Goal: Task Accomplishment & Management: Manage account settings

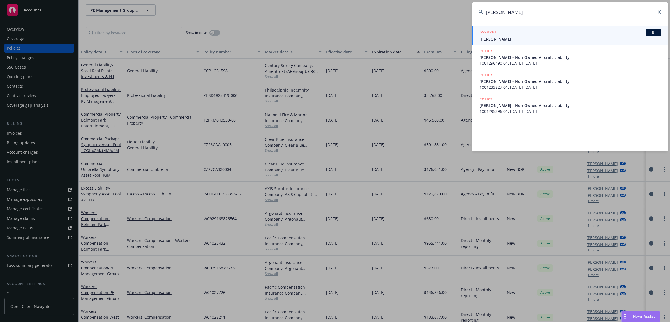
type input "[PERSON_NAME]"
click at [528, 38] on span "[PERSON_NAME]" at bounding box center [571, 39] width 182 height 6
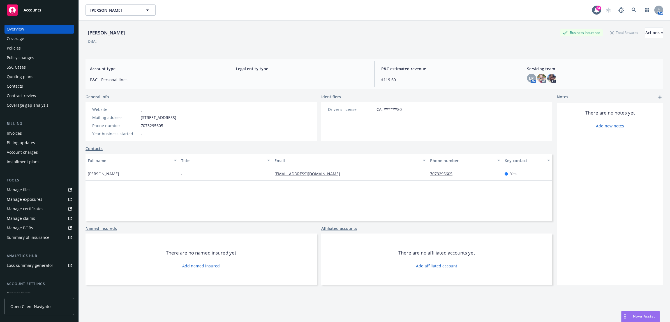
click at [27, 50] on div "Policies" at bounding box center [39, 48] width 65 height 9
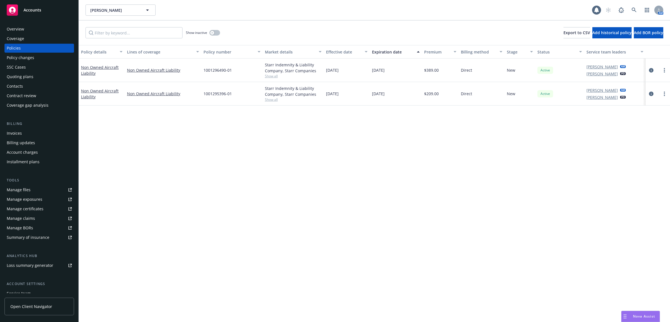
click at [31, 132] on div "Invoices" at bounding box center [39, 133] width 65 height 9
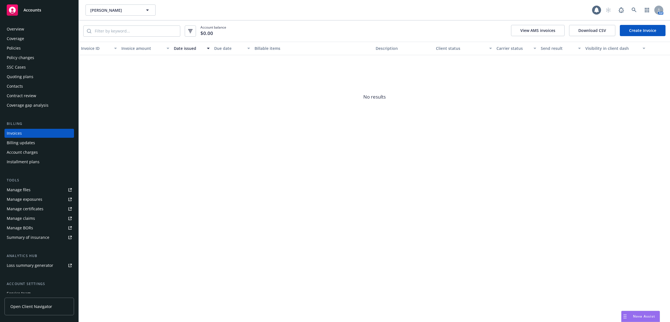
click at [20, 47] on div "Policies" at bounding box center [39, 48] width 65 height 9
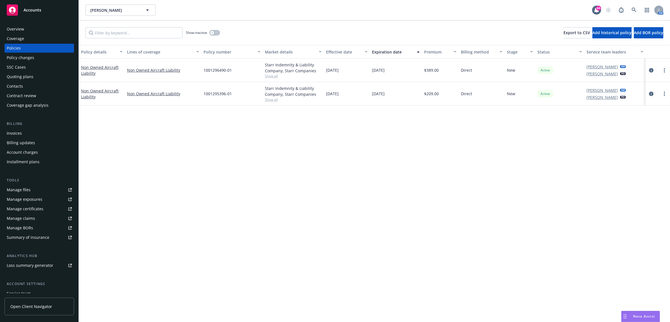
click at [23, 84] on div "Contacts" at bounding box center [39, 86] width 65 height 9
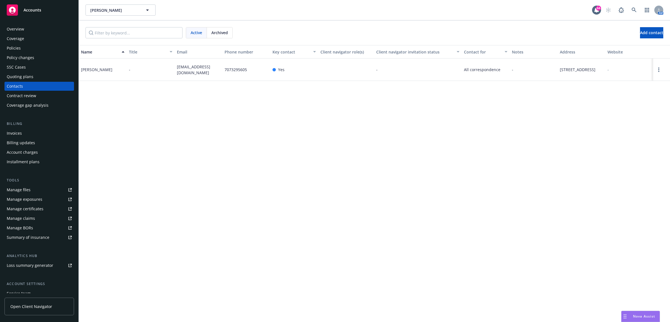
click at [51, 45] on div "Policies" at bounding box center [39, 48] width 65 height 9
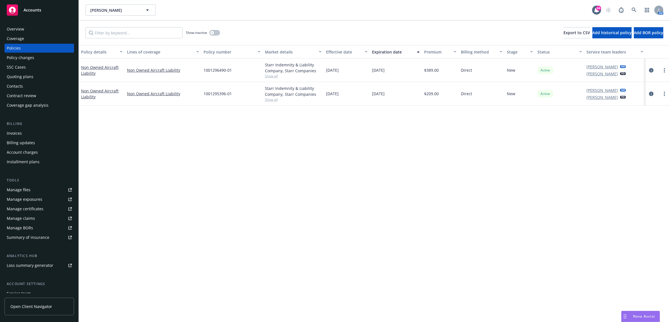
drag, startPoint x: 651, startPoint y: 70, endPoint x: 642, endPoint y: 76, distance: 10.6
click at [651, 70] on icon "circleInformation" at bounding box center [651, 70] width 4 height 4
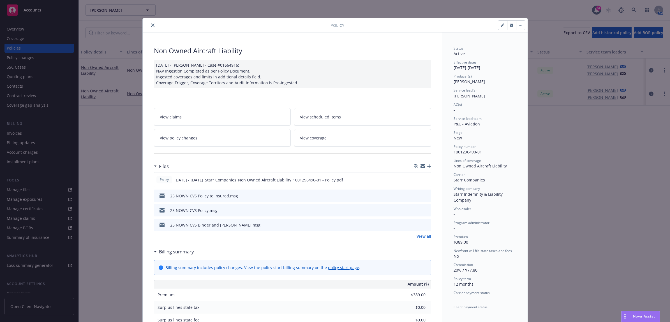
click at [151, 27] on icon "close" at bounding box center [152, 25] width 3 height 3
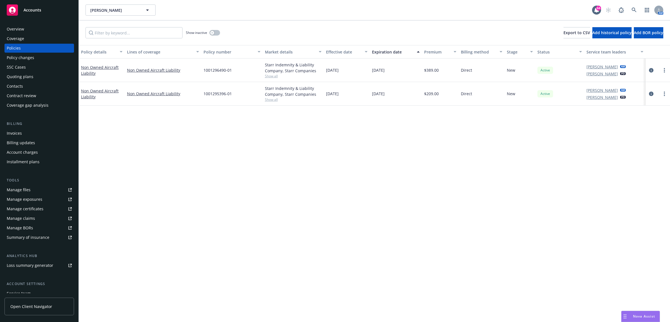
drag, startPoint x: 650, startPoint y: 94, endPoint x: 636, endPoint y: 104, distance: 17.8
click at [650, 94] on icon "circleInformation" at bounding box center [651, 94] width 4 height 4
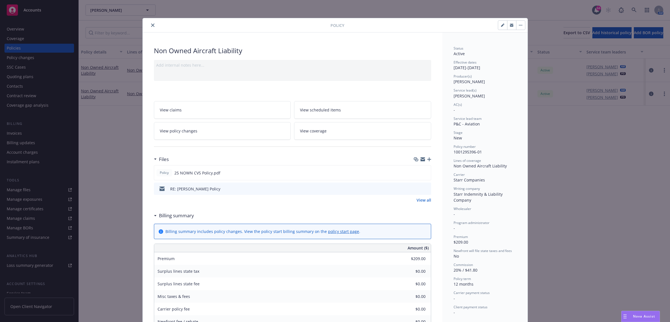
click at [423, 189] on icon "preview file" at bounding box center [425, 189] width 5 height 4
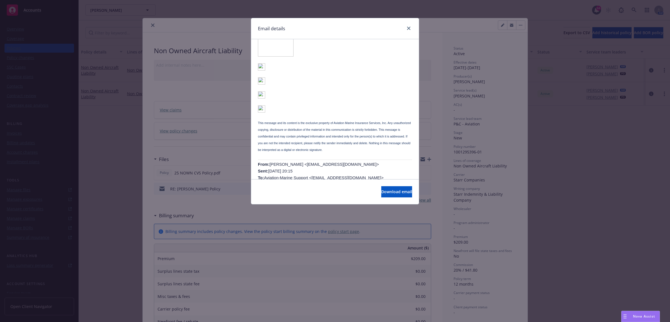
scroll to position [245, 0]
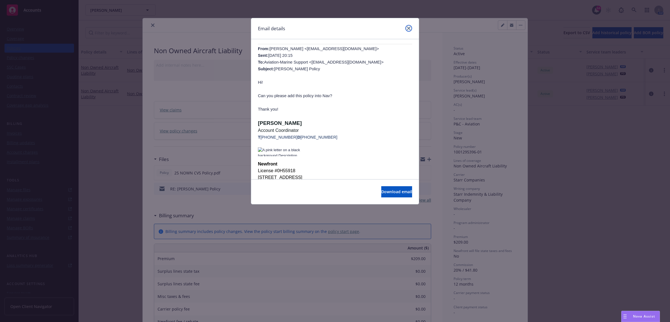
click at [410, 27] on icon "close" at bounding box center [408, 28] width 3 height 3
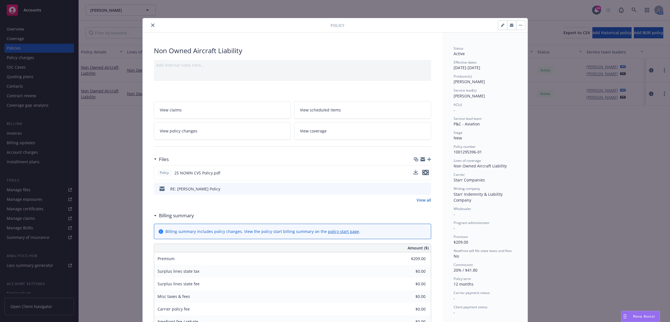
click at [423, 173] on icon "preview file" at bounding box center [425, 173] width 5 height 4
click at [501, 24] on icon "button" at bounding box center [502, 25] width 3 height 3
select select "NEW"
select select "12"
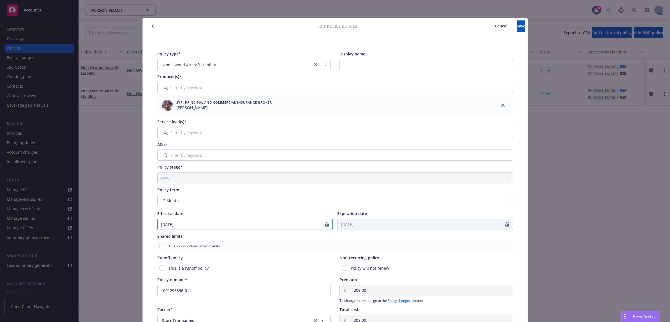
click at [187, 228] on input "[DATE]" at bounding box center [242, 224] width 168 height 11
click at [162, 236] on icon "button" at bounding box center [163, 237] width 3 height 3
select select "6"
click at [188, 256] on span "4" at bounding box center [192, 256] width 8 height 7
type input "[DATE]"
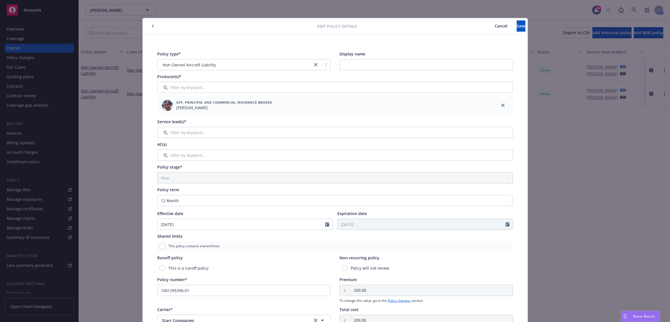
type input "[DATE]"
click at [517, 30] on button "Save" at bounding box center [521, 25] width 9 height 11
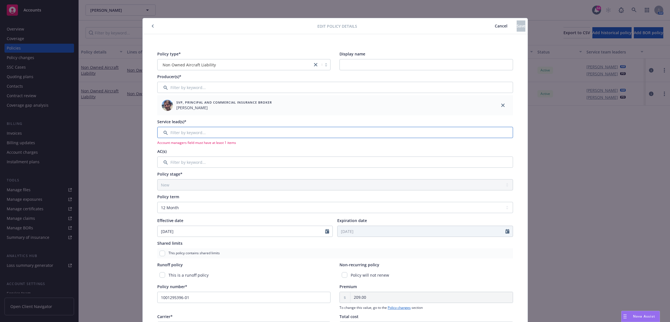
click at [272, 135] on input "Filter by keyword..." at bounding box center [335, 132] width 356 height 11
type input "samara"
click at [164, 161] on input "checkbox" at bounding box center [165, 162] width 6 height 6
checkbox input "true"
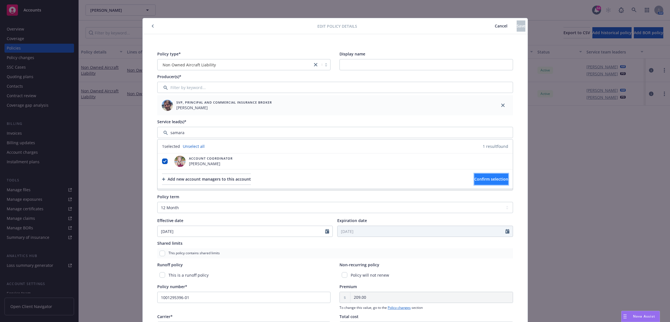
click at [481, 183] on button "Confirm selection" at bounding box center [491, 179] width 34 height 11
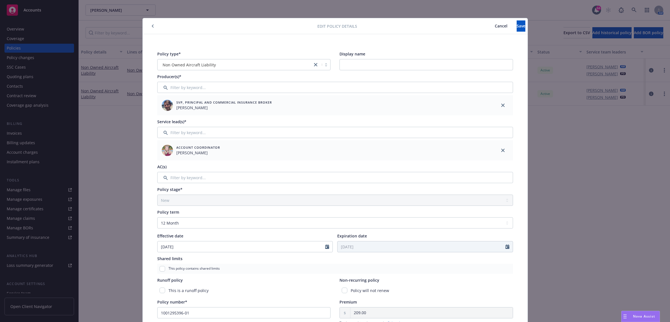
click at [509, 33] on div "Edit policy details Cancel Save" at bounding box center [335, 26] width 385 height 16
click at [517, 29] on button "Save" at bounding box center [521, 25] width 9 height 11
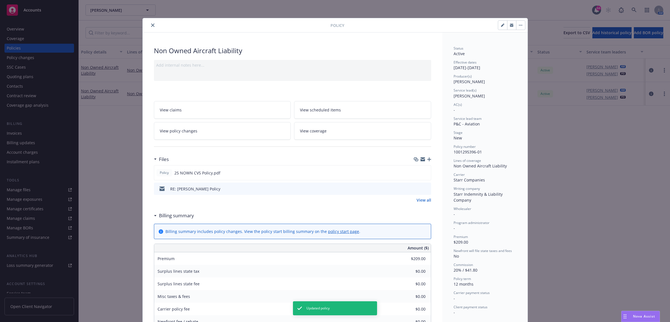
click at [151, 26] on icon "close" at bounding box center [152, 25] width 3 height 3
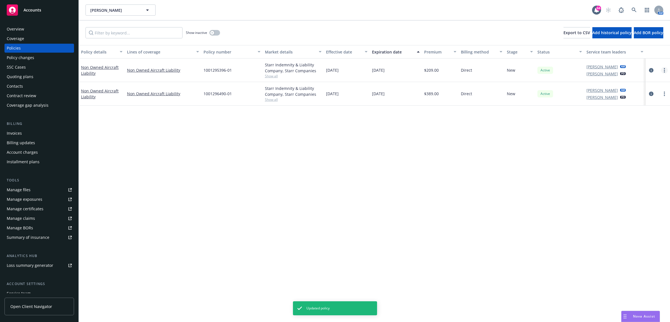
click at [662, 69] on link "more" at bounding box center [664, 70] width 7 height 7
click at [638, 101] on link "End policy" at bounding box center [635, 104] width 66 height 11
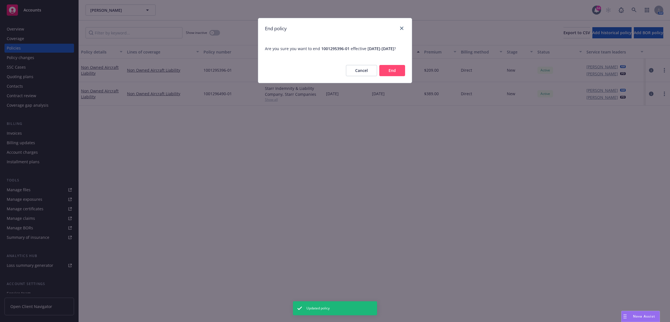
click at [400, 74] on button "End" at bounding box center [392, 70] width 26 height 11
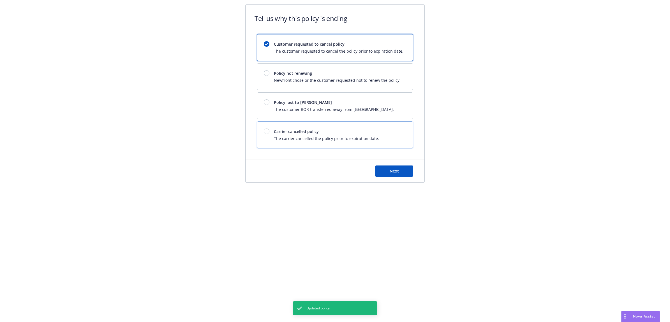
click at [341, 131] on span "Carrier cancelled policy" at bounding box center [326, 132] width 105 height 6
click at [390, 177] on button "Next" at bounding box center [394, 171] width 38 height 11
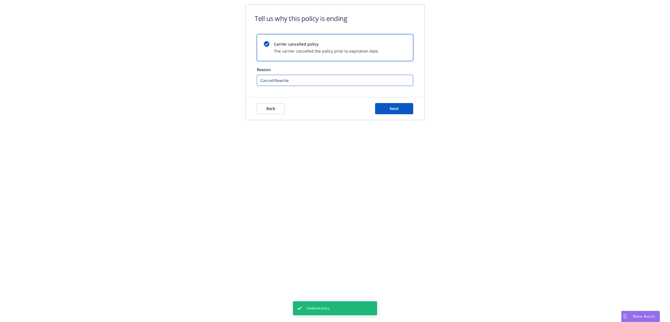
click at [369, 80] on select "Cancel/Rewrite Lost carrier appointment Compliance/Non-payment Lost on BOR" at bounding box center [335, 80] width 156 height 11
click at [390, 111] on span "Next" at bounding box center [394, 108] width 9 height 5
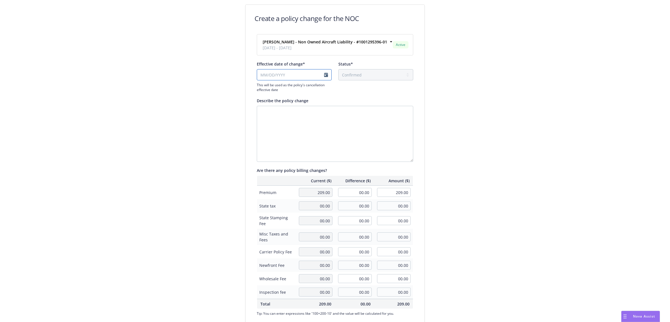
drag, startPoint x: 323, startPoint y: 77, endPoint x: 320, endPoint y: 80, distance: 3.8
click at [323, 77] on input "Effective date of change*" at bounding box center [294, 74] width 75 height 11
select select "August"
select select "2025"
click at [259, 86] on icon "chevronLeft" at bounding box center [258, 86] width 3 height 3
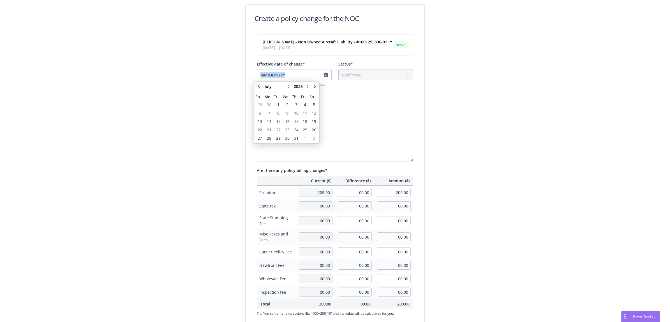
click at [259, 86] on icon "chevronLeft" at bounding box center [258, 86] width 3 height 3
select select "June"
drag, startPoint x: 259, startPoint y: 86, endPoint x: 267, endPoint y: 138, distance: 52.5
click at [267, 138] on span "30" at bounding box center [269, 138] width 4 height 6
type input "[DATE]"
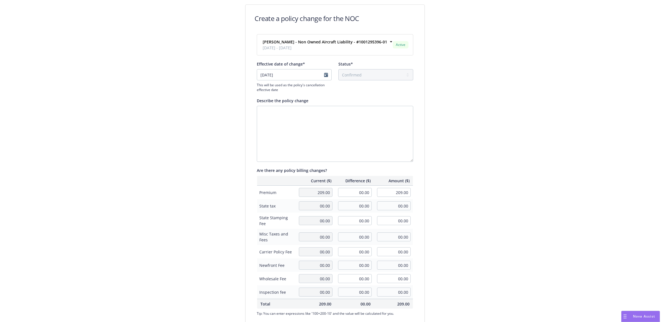
click at [470, 132] on div "Create a policy change for the NOC [PERSON_NAME] - Non Owned Aircraft Liability…" at bounding box center [335, 192] width 670 height 385
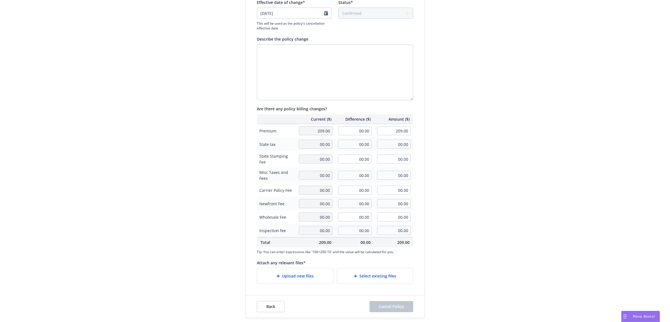
scroll to position [63, 0]
drag, startPoint x: 351, startPoint y: 132, endPoint x: 416, endPoint y: 132, distance: 65.0
click at [395, 132] on tr "Premium 209.00 00.00 209.00" at bounding box center [335, 131] width 156 height 14
type input "-194.00"
type input "15.00"
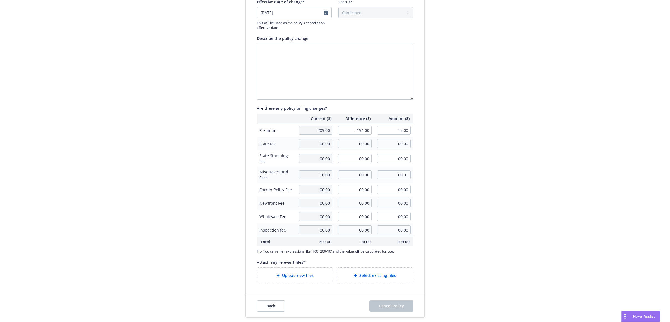
click at [516, 139] on div "Create a policy change for the NOC [PERSON_NAME] - Non Owned Aircraft Liability…" at bounding box center [335, 130] width 670 height 385
click at [310, 278] on span "Upload new files" at bounding box center [298, 276] width 32 height 6
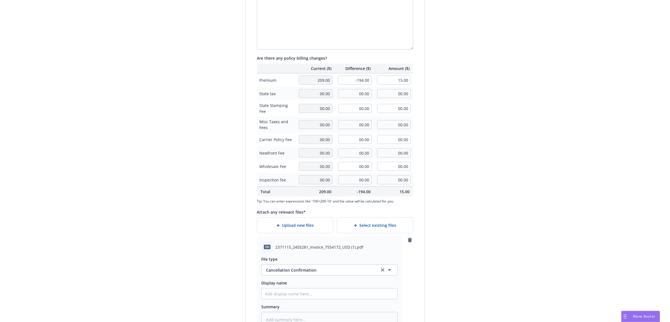
scroll to position [161, 0]
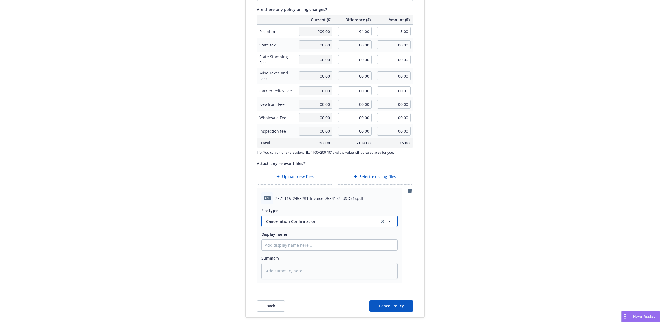
click at [299, 221] on span "Cancellation Confirmation" at bounding box center [320, 222] width 108 height 6
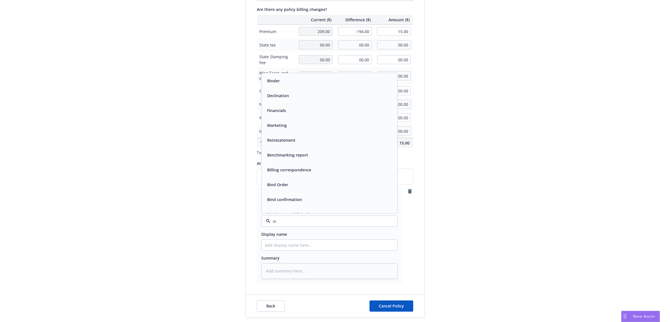
type input "inv"
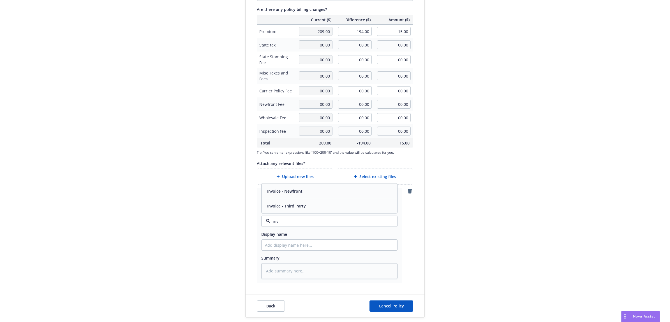
click at [313, 204] on div "Invoice - Third Party" at bounding box center [329, 206] width 129 height 8
click at [292, 242] on input "Display name" at bounding box center [330, 245] width 136 height 11
type textarea "x"
type input "2"
type textarea "x"
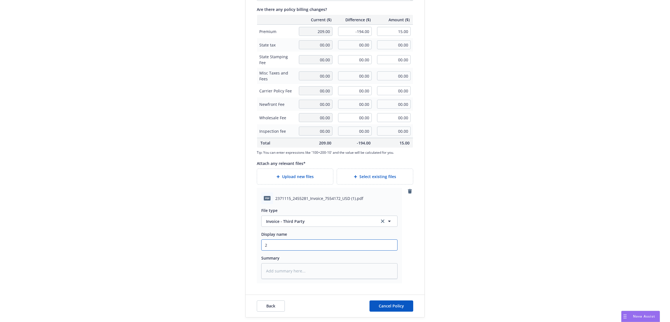
type input "25"
type textarea "x"
type input "25"
type textarea "x"
type input "25 NO"
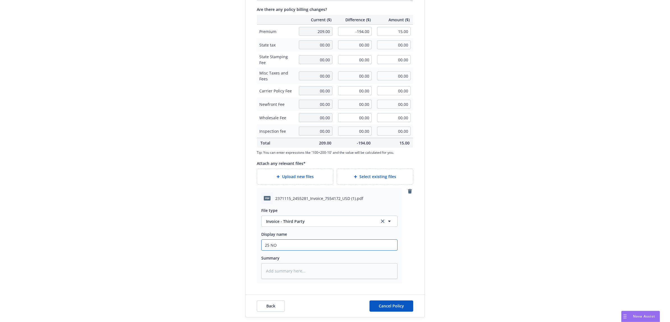
type textarea "x"
type input "25 NOW"
type textarea "x"
type input "25 NOWN"
type textarea "x"
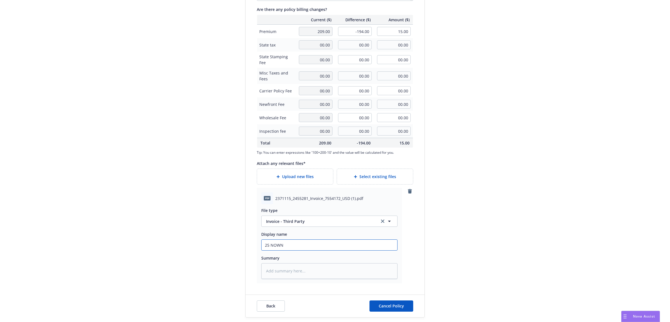
type input "25 NOWN"
type textarea "x"
type input "25 NOWN C"
type textarea "x"
type input "25 NOWN CV"
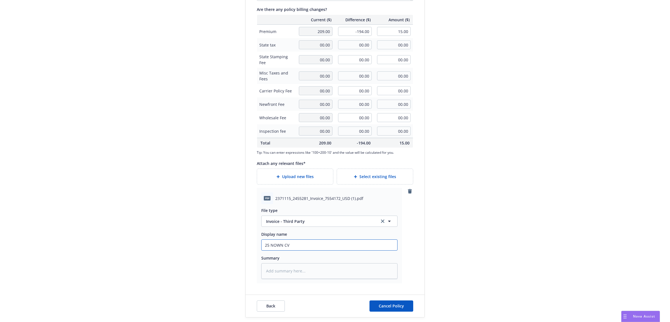
type textarea "x"
type input "25 NOWN CVS"
type textarea "x"
type input "25 NOWN CVS"
type textarea "x"
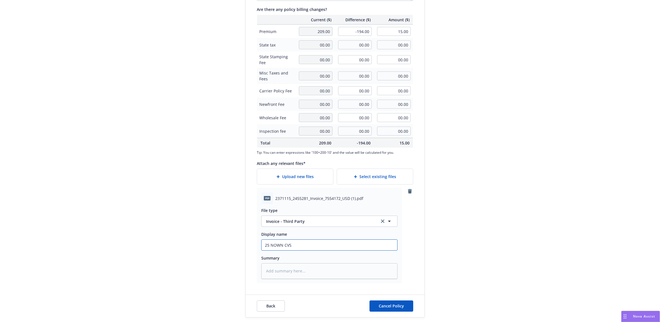
type input "25 NOWN CVS -"
type textarea "x"
type input "25 NOWN CVS -"
type textarea "x"
type input "25 NOWN CVS - C"
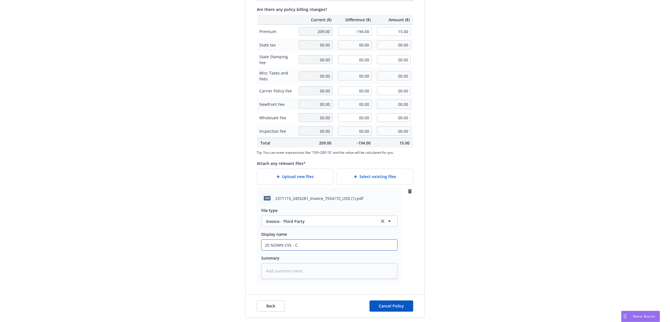
type textarea "x"
type input "25 NOWN CVS - Ca"
type textarea "x"
type input "25 NOWN CVS - Car"
type textarea "x"
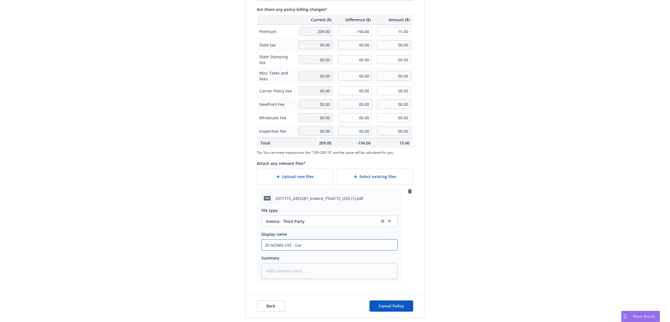
type input "25 NOWN CVS - [PERSON_NAME]"
type textarea "x"
type input "25 NOWN CVS - [PERSON_NAME]"
type textarea "x"
type input "25 NOWN CVS - [PERSON_NAME]"
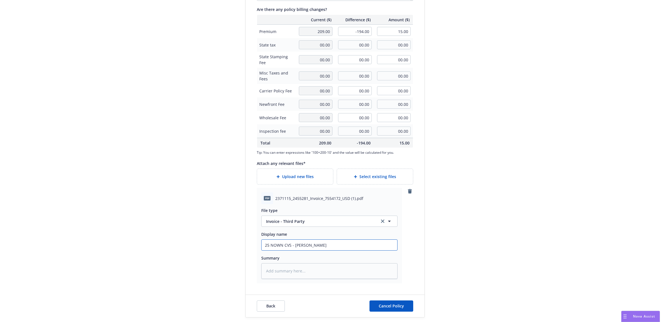
type textarea "x"
type input "25 NOWN CVS - Carrier"
type textarea "x"
type input "25 NOWN CVS - Carrier"
type textarea "x"
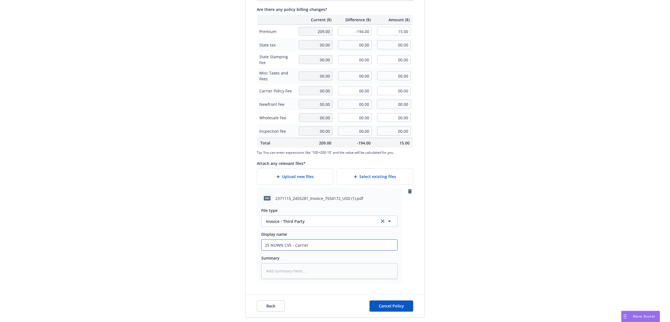
type input "25 NOWN CVS - Carrier C"
type textarea "x"
type input "25 NOWN CVS - Carrier Ca"
type textarea "x"
type input "25 NOWN CVS - Carrier Can"
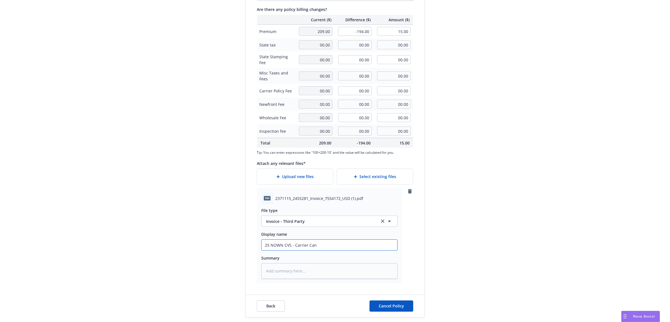
type textarea "x"
type input "25 NOWN CVS - Carrier Canc"
type textarea "x"
type input "25 NOWN CVS - Carrier Cance"
type textarea "x"
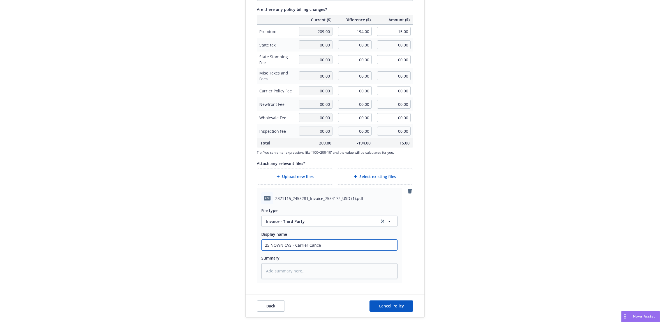
type input "25 NOWN CVS - Carrier Cancel"
type textarea "x"
type input "25 NOWN CVS - Carrier Cancella"
type textarea "x"
type input "25 NOWN CVS - Carrier Cancellat"
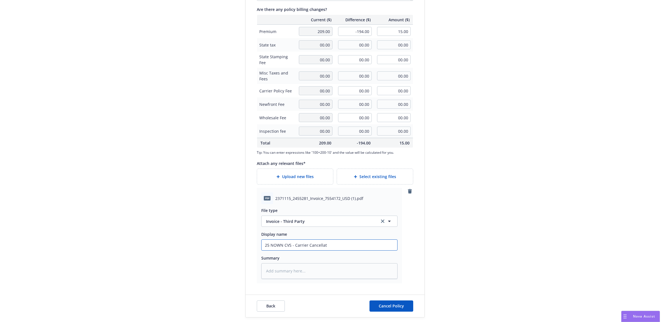
type textarea "x"
type input "25 NOWN CVS - Carrier Cancellati"
type textarea "x"
type input "25 NOWN CVS - Carrier Cancellatio"
type textarea "x"
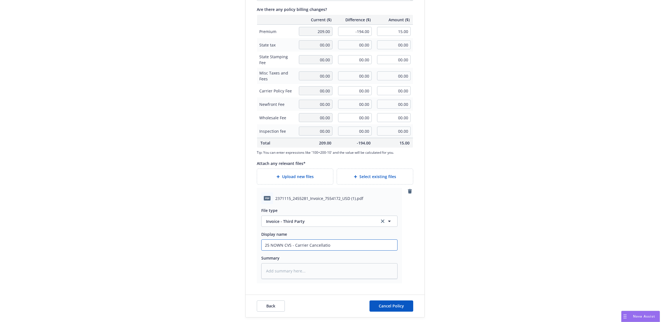
type input "25 NOWN CVS - Carrier Cancellation"
type textarea "x"
type input "25 NOWN CVS - Carrier Cancellation I"
type textarea "x"
type input "25 NOWN CVS - Carrier Cancellation In"
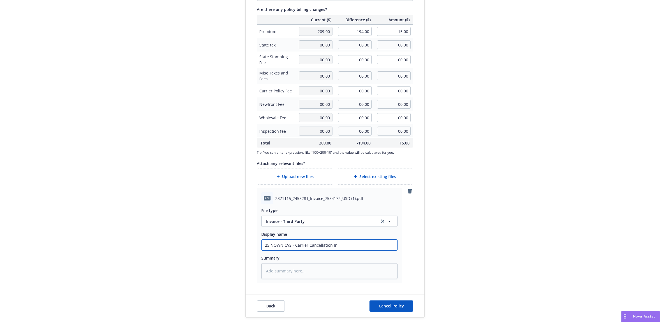
type textarea "x"
type input "25 NOWN CVS - Carrier Cancellation Inv"
type textarea "x"
type input "25 NOWN CVS - Carrier Cancellation Invo"
type textarea "x"
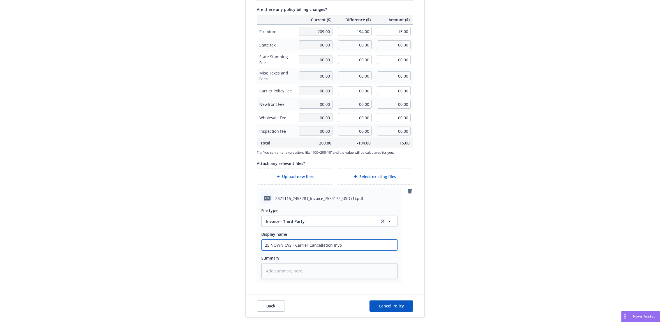
type input "25 NOWN CVS - Carrier Cancellation Invoi"
type textarea "x"
type input "25 NOWN CVS - Carrier Cancellation Invoic"
type textarea "x"
type input "25 NOWN CVS - Carrier Cancellation Invoice"
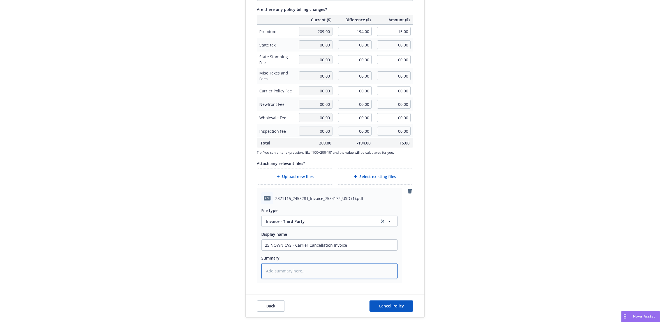
type textarea "x"
type textarea "C"
type textarea "x"
type textarea "Ca"
type textarea "x"
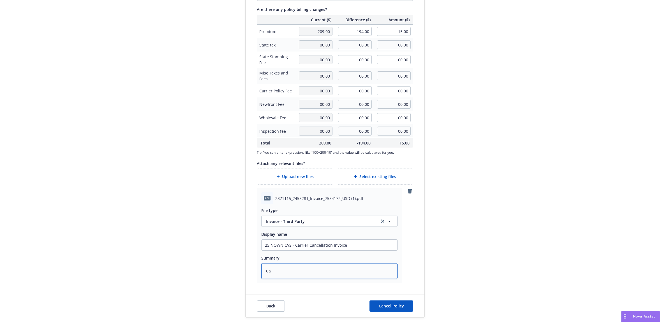
type textarea "Car"
type textarea "x"
type textarea "[PERSON_NAME]"
type textarea "x"
type textarea "[PERSON_NAME]"
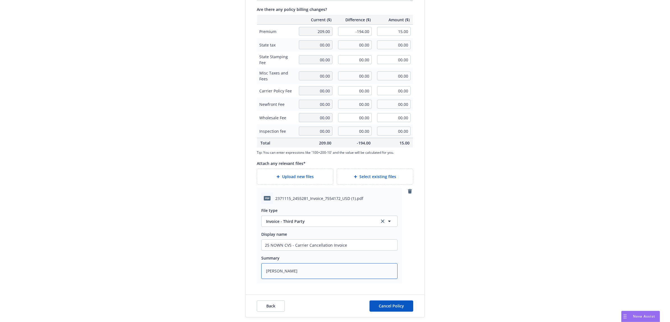
type textarea "x"
type textarea "[PERSON_NAME]"
type textarea "x"
type textarea "Carrier"
type textarea "x"
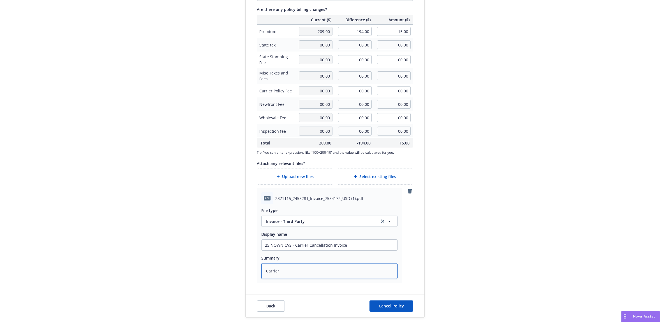
type textarea "Carrier I"
type textarea "x"
type textarea "Carrier In"
type textarea "x"
type textarea "Carrier Inv"
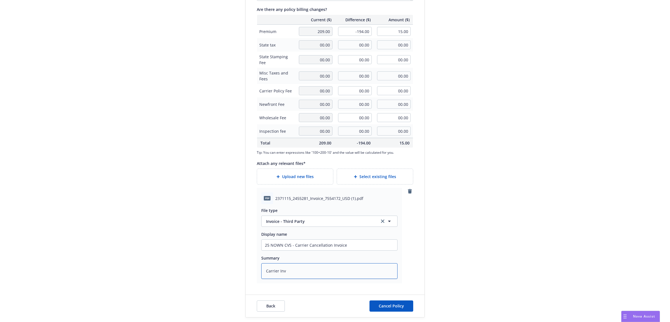
type textarea "x"
type textarea "Carrier Invo"
type textarea "x"
type textarea "Carrier Invoi"
type textarea "x"
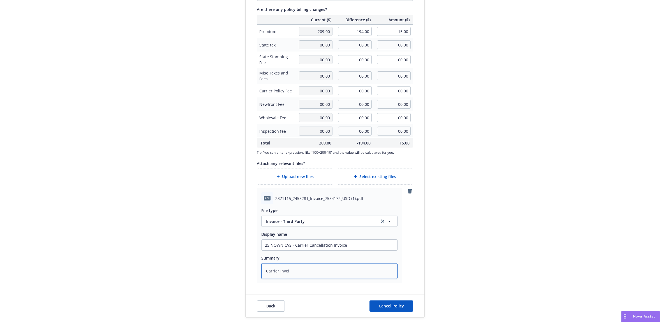
type textarea "Carrier Invoic"
type textarea "x"
type textarea "Carrier Invoice"
type textarea "x"
type textarea "Carrier Invoice"
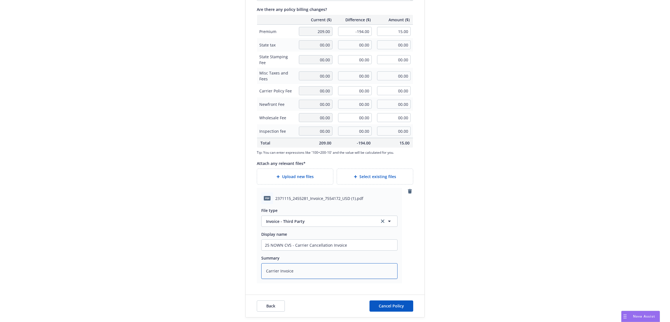
type textarea "x"
type textarea "Carrier Invoice -"
type textarea "x"
type textarea "Carrier Invoice -$"
type textarea "x"
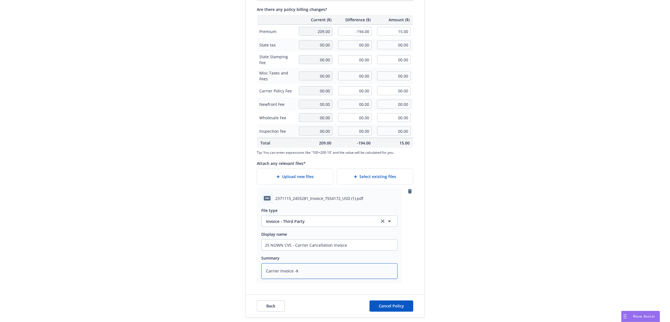
type textarea "Carrier Invoice -$9"
type textarea "x"
type textarea "Carrier Invoice -$"
type textarea "x"
type textarea "Carrier Invoice -$1"
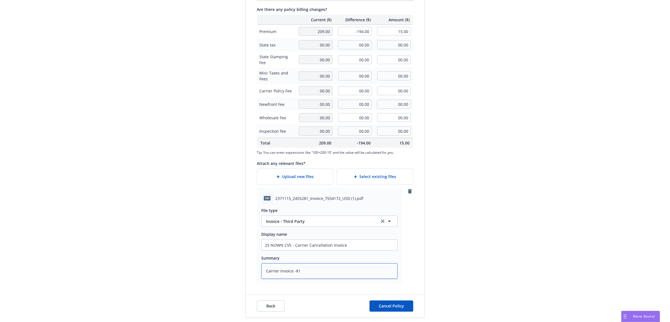
type textarea "x"
type textarea "Carrier Invoice -$19"
type textarea "x"
type textarea "Carrier Invoice -$194"
click at [305, 174] on span "Upload new files" at bounding box center [298, 177] width 32 height 6
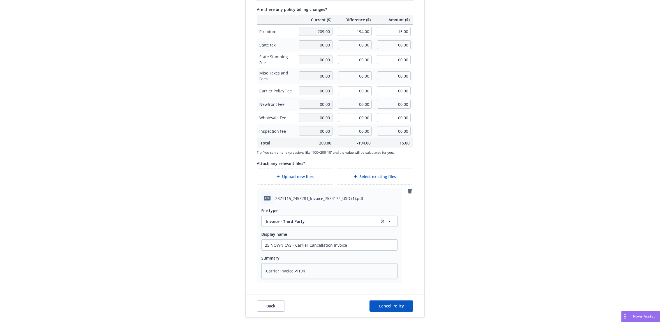
type textarea "x"
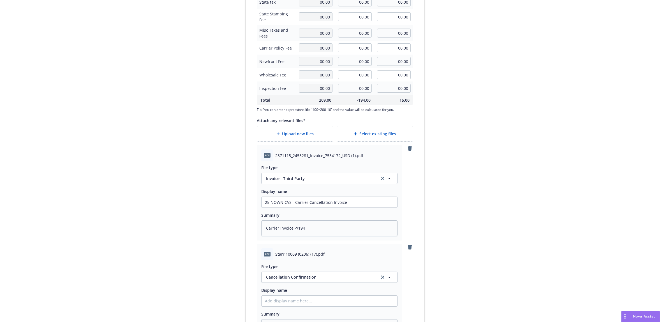
scroll to position [260, 0]
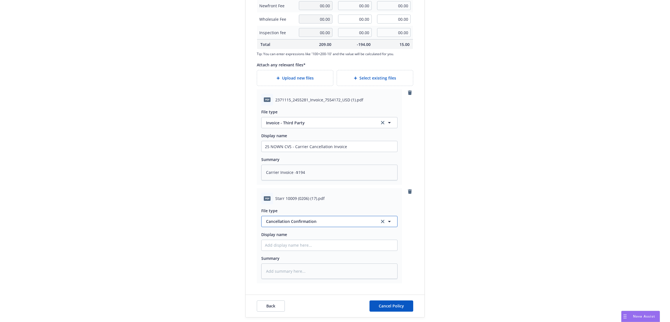
click at [295, 221] on span "Cancellation Confirmation" at bounding box center [320, 222] width 108 height 6
type input "end"
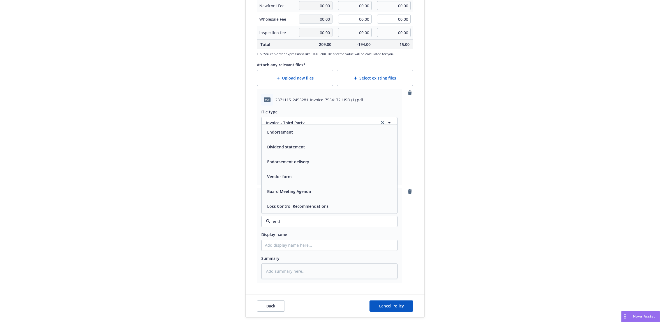
click at [283, 131] on span "Endorsement" at bounding box center [280, 132] width 26 height 6
paste input "[EMAIL_ADDRESS][DOMAIN_NAME]"
type textarea "x"
type input "[EMAIL_ADDRESS][DOMAIN_NAME]"
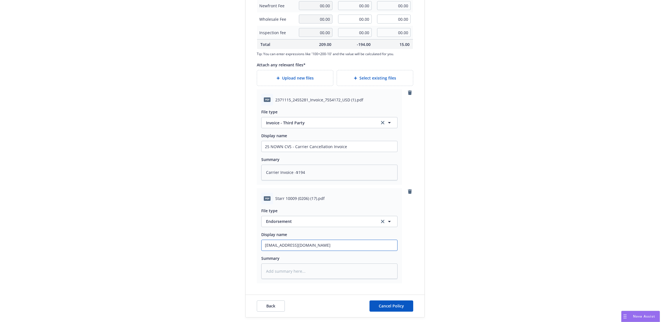
drag, startPoint x: 315, startPoint y: 245, endPoint x: 233, endPoint y: 241, distance: 81.4
click at [211, 246] on div "Create a policy change for the NOC [PERSON_NAME] - Non Owned Aircraft Liability…" at bounding box center [335, 31] width 670 height 582
type textarea "x"
type input "2"
type textarea "x"
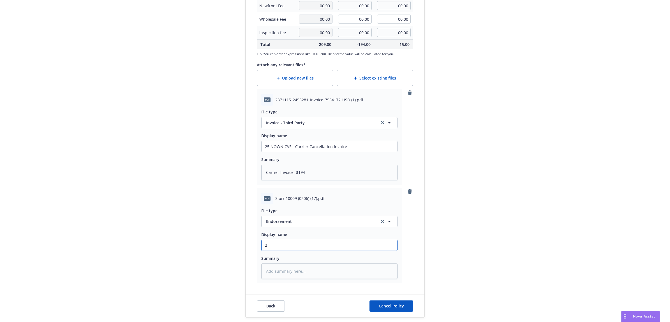
type input "25"
type textarea "x"
type input "25"
type textarea "x"
type input "25 N"
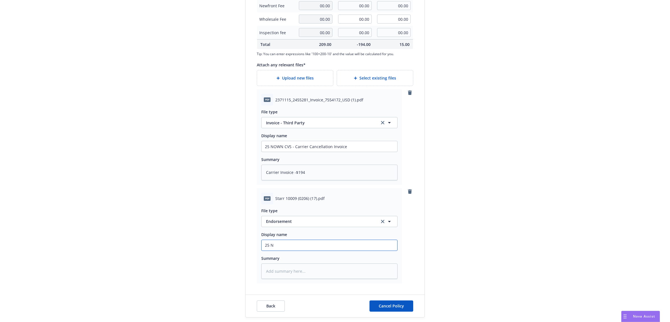
type textarea "x"
type input "25 NO"
type textarea "x"
type input "25 NON"
type textarea "x"
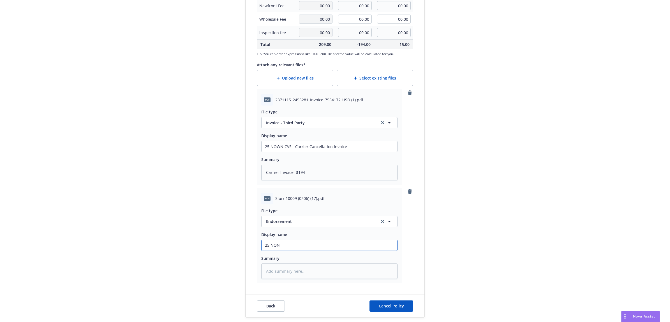
type input "25 NO"
type textarea "x"
type input "25 NOW"
type textarea "x"
type input "25 NOWN"
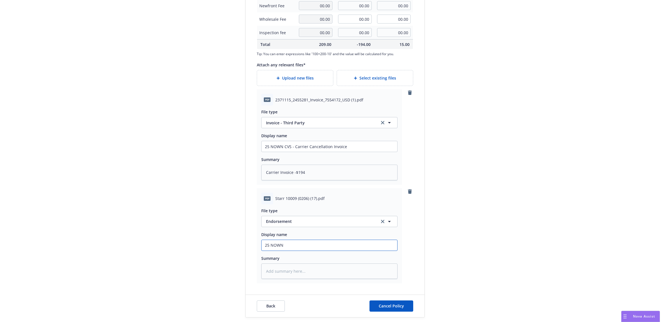
type textarea "x"
type input "25 NOWN"
type textarea "x"
type input "25 NOWN C"
type textarea "x"
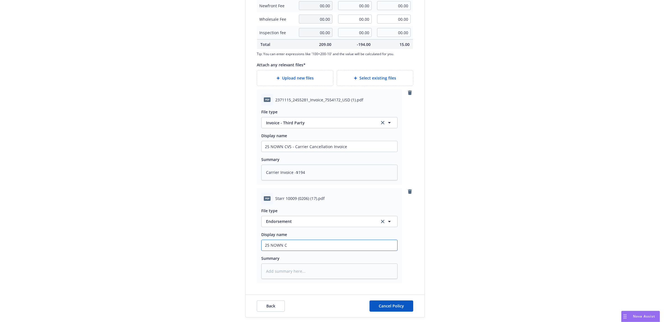
type input "25 NOWN CV"
type textarea "x"
type input "25 NOWN CVS"
type textarea "x"
type input "25 NOWN CVS"
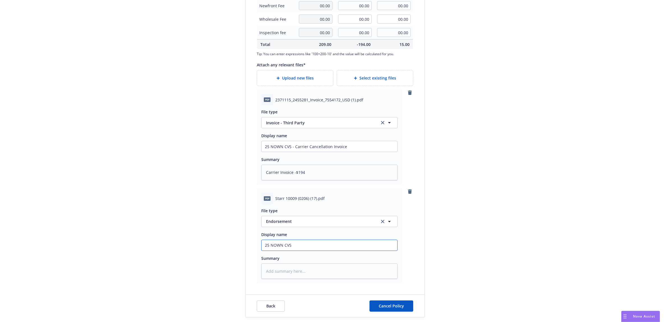
type textarea "x"
type input "25 NOWN CVS -"
type textarea "x"
type input "25 NOWN CVS -"
type textarea "x"
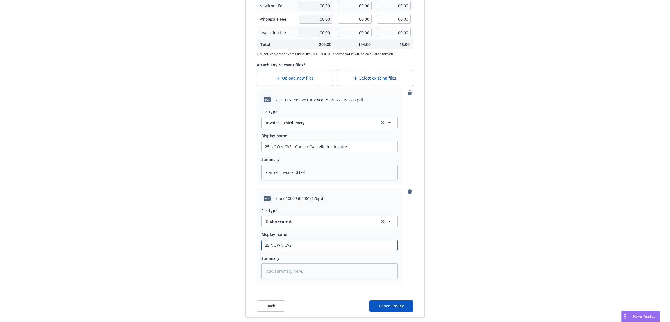
type input "25 NOWN CVS - C"
type textarea "x"
type input "25 NOWN CVS - Ca"
type textarea "x"
type input "25 NOWN CVS - Can"
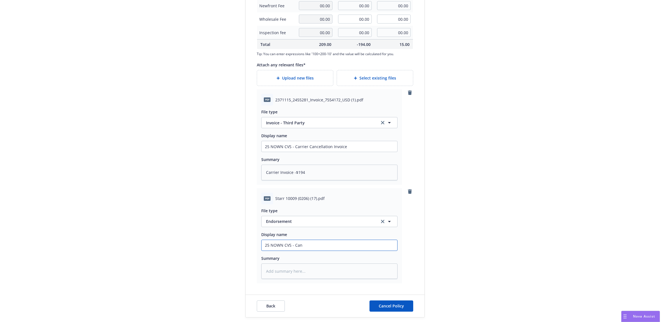
type textarea "x"
type input "25 NOWN CVS - Canc"
type textarea "x"
type input "25 NOWN CVS - Cance"
type textarea "x"
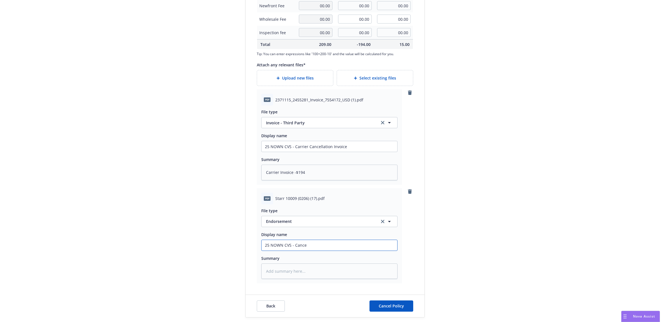
type input "25 NOWN CVS - Cancel"
type textarea "x"
type input "25 NOWN CVS - Cancell"
type textarea "x"
type input "25 NOWN CVS - Cancella"
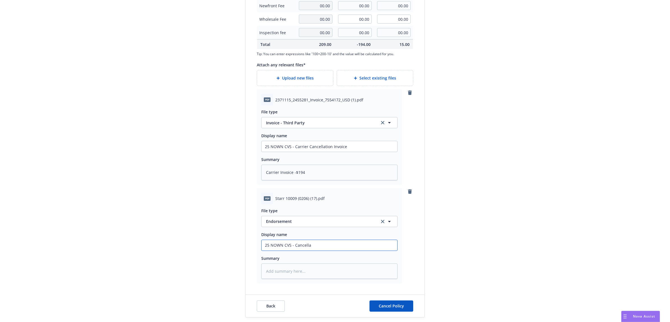
type textarea "x"
type input "25 NOWN CVS - Cancellat"
type textarea "x"
type input "25 NOWN CVS - Cancellati"
type textarea "x"
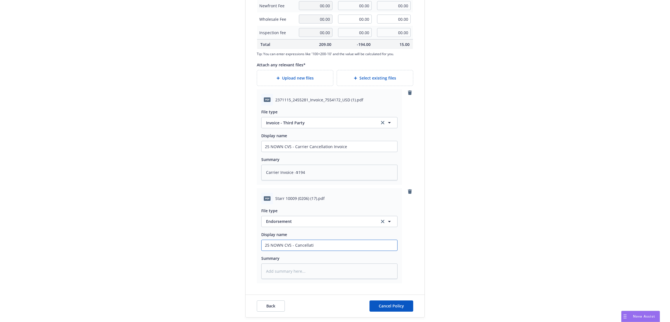
type input "25 NOWN CVS - Cancellatio"
type textarea "x"
type input "25 NOWN CVS - Cancellation"
type textarea "x"
type input "25 NOWN CVS - Cancellation"
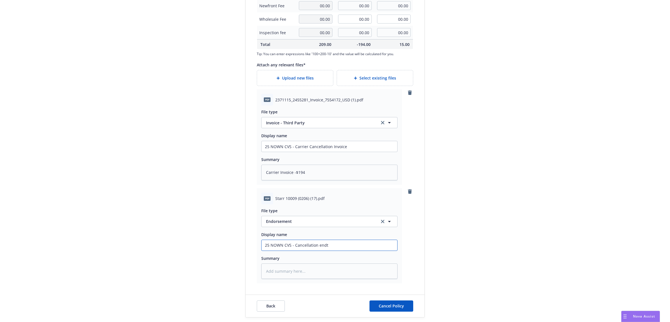
drag, startPoint x: 308, startPoint y: 248, endPoint x: 249, endPoint y: 246, distance: 58.6
click at [227, 247] on div "Create a policy change for the NOC [PERSON_NAME] - Non Owned Aircraft Liability…" at bounding box center [334, 31] width 215 height 573
paste textarea "25 NOWN CVS - Cancellation endt"
click at [394, 306] on span "Cancel Policy" at bounding box center [391, 306] width 25 height 5
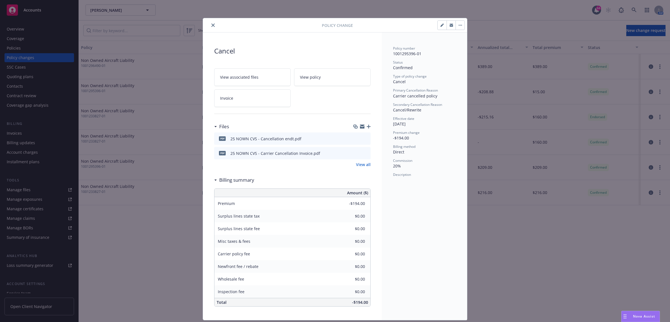
click at [210, 27] on button "close" at bounding box center [213, 25] width 7 height 7
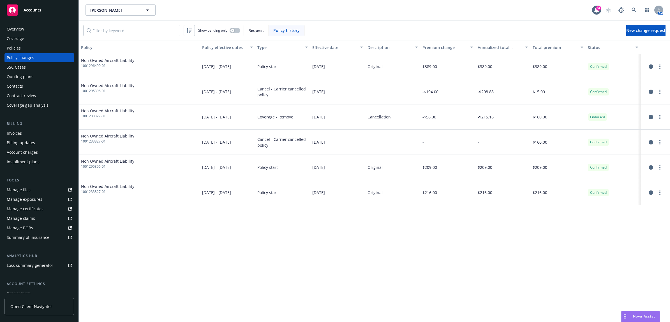
click at [34, 137] on div "Invoices" at bounding box center [39, 133] width 65 height 9
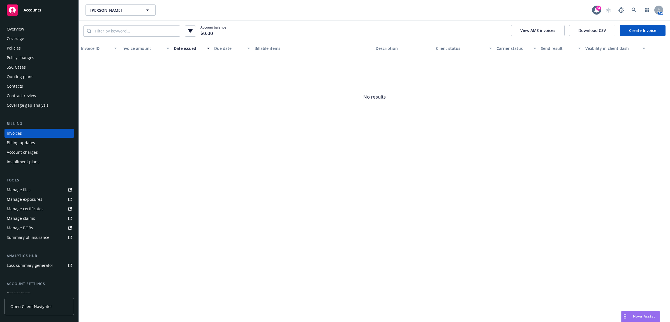
click at [641, 31] on link "Create Invoice" at bounding box center [643, 30] width 46 height 11
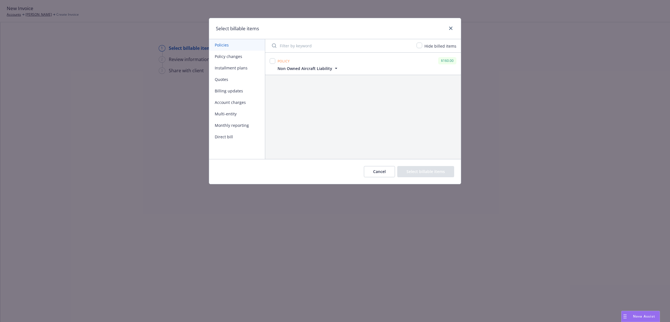
click at [230, 55] on button "Policy changes" at bounding box center [237, 56] width 56 height 11
click at [228, 45] on button "Policies" at bounding box center [237, 44] width 56 height 11
click at [384, 175] on button "Cancel" at bounding box center [379, 171] width 31 height 11
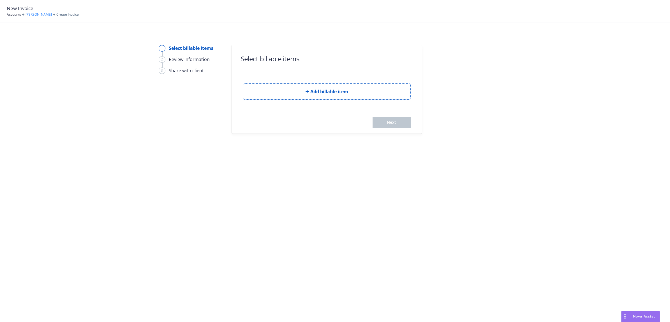
click at [31, 17] on link "[PERSON_NAME]" at bounding box center [39, 14] width 26 height 5
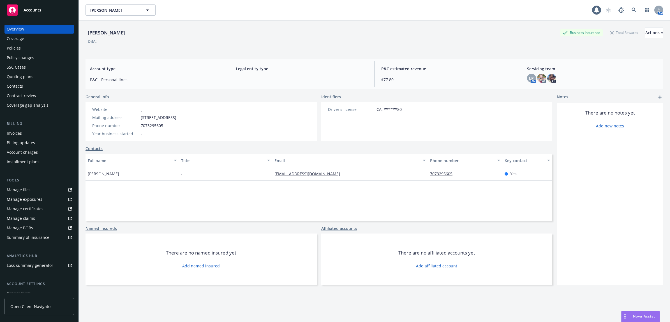
click at [21, 48] on div "Policies" at bounding box center [39, 48] width 65 height 9
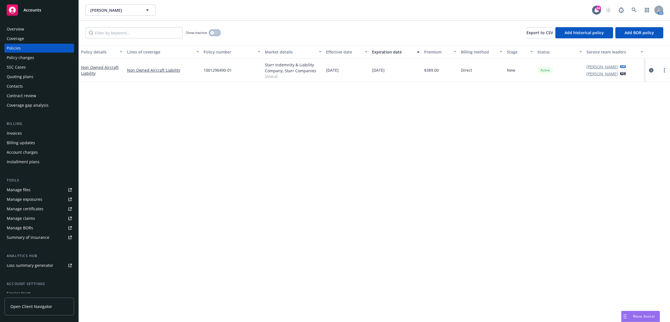
click at [216, 34] on button "button" at bounding box center [214, 33] width 11 height 6
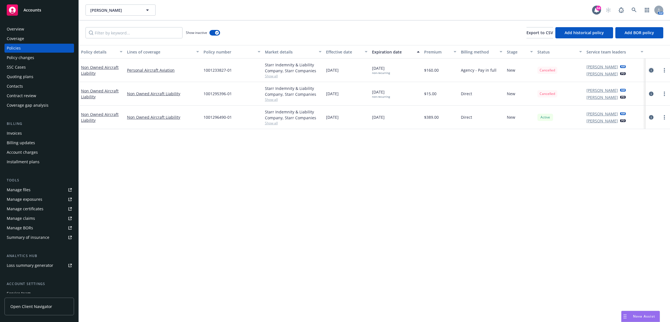
click at [654, 71] on link "circleInformation" at bounding box center [651, 70] width 7 height 7
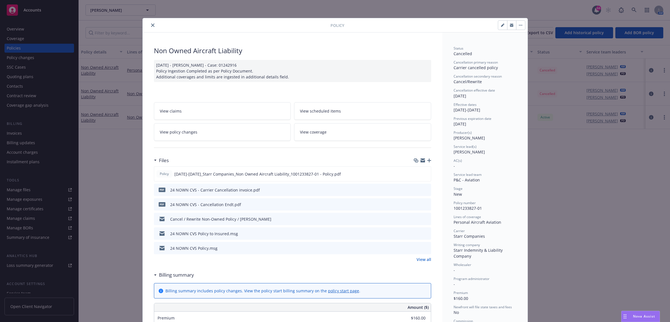
click at [424, 191] on icon "preview file" at bounding box center [425, 190] width 5 height 4
drag, startPoint x: 151, startPoint y: 22, endPoint x: 153, endPoint y: 36, distance: 14.0
click at [151, 22] on button "close" at bounding box center [152, 25] width 7 height 7
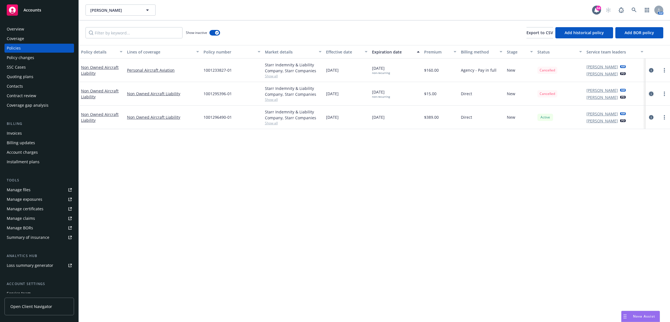
click at [651, 94] on icon "circleInformation" at bounding box center [651, 94] width 4 height 4
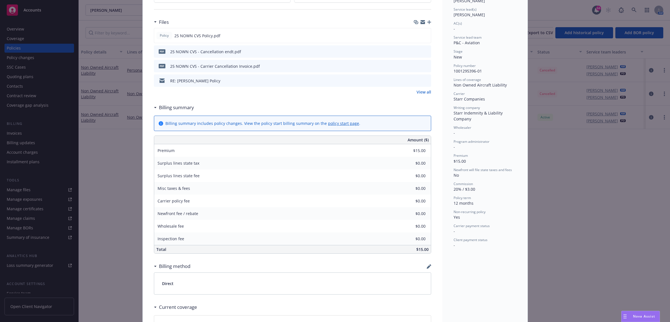
scroll to position [140, 0]
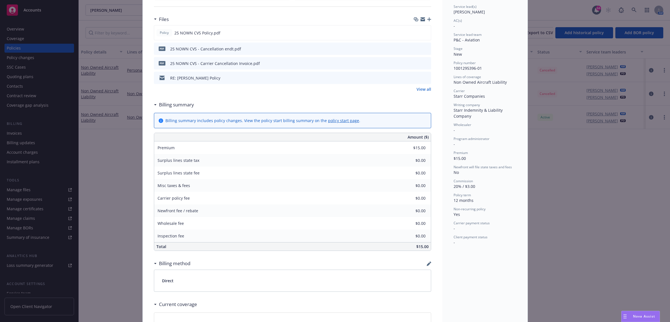
click at [425, 63] on icon "preview file" at bounding box center [425, 63] width 5 height 4
